Goal: Navigation & Orientation: Understand site structure

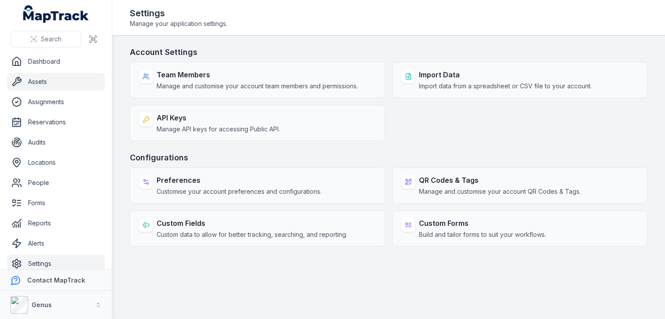
click at [32, 81] on link "Assets" at bounding box center [56, 82] width 98 height 18
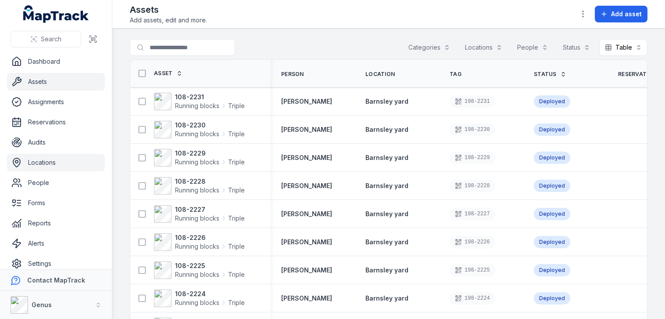
click at [40, 158] on link "Locations" at bounding box center [56, 163] width 98 height 18
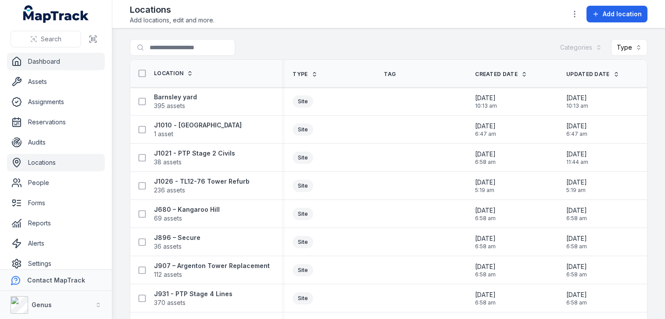
click at [33, 60] on link "Dashboard" at bounding box center [56, 62] width 98 height 18
